Goal: Task Accomplishment & Management: Use online tool/utility

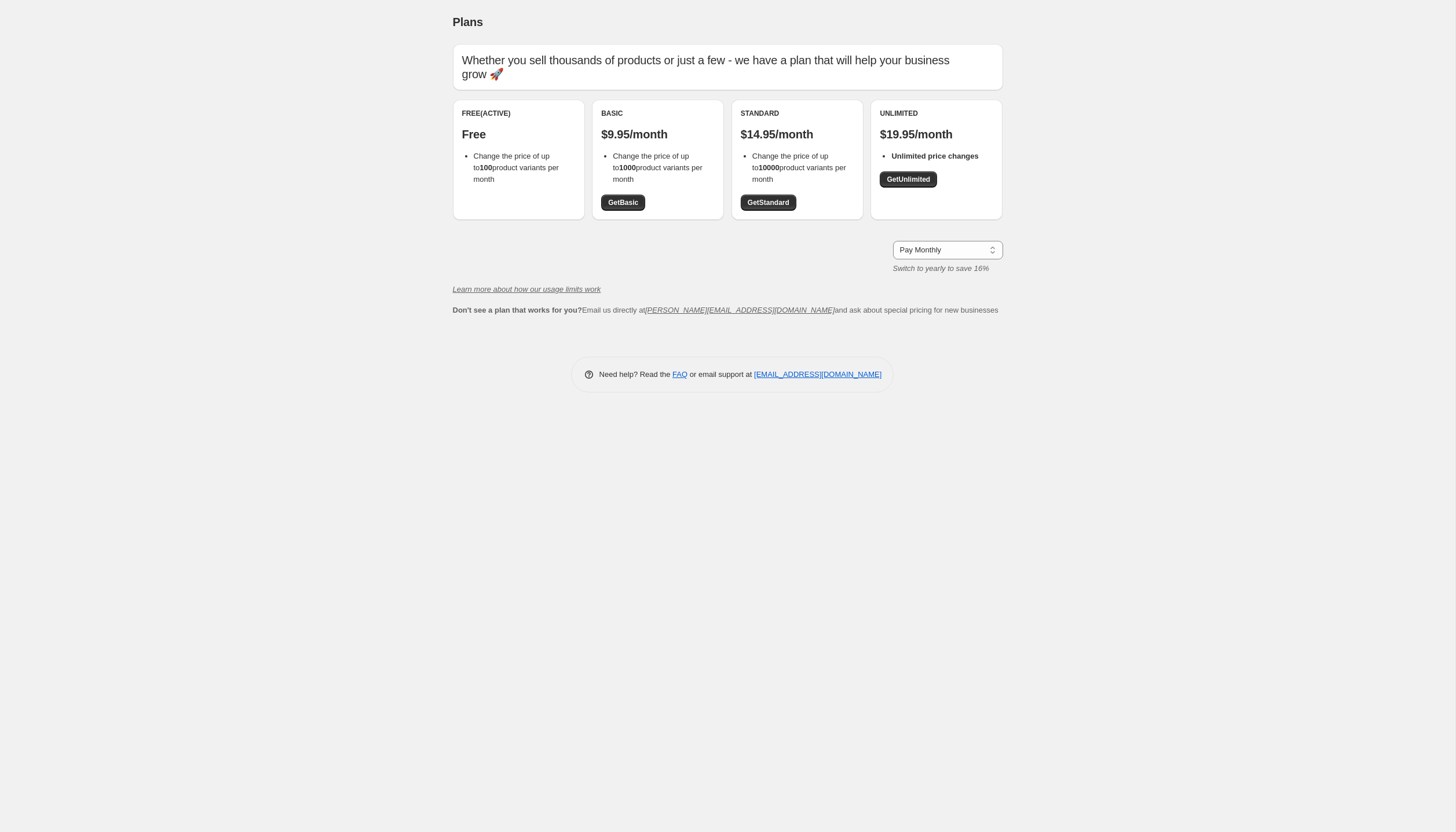
click at [1141, 164] on div "Plans. This page is ready Plans Whether you sell thousands of products or just …" at bounding box center [727, 416] width 1455 height 832
